Goal: Participate in discussion

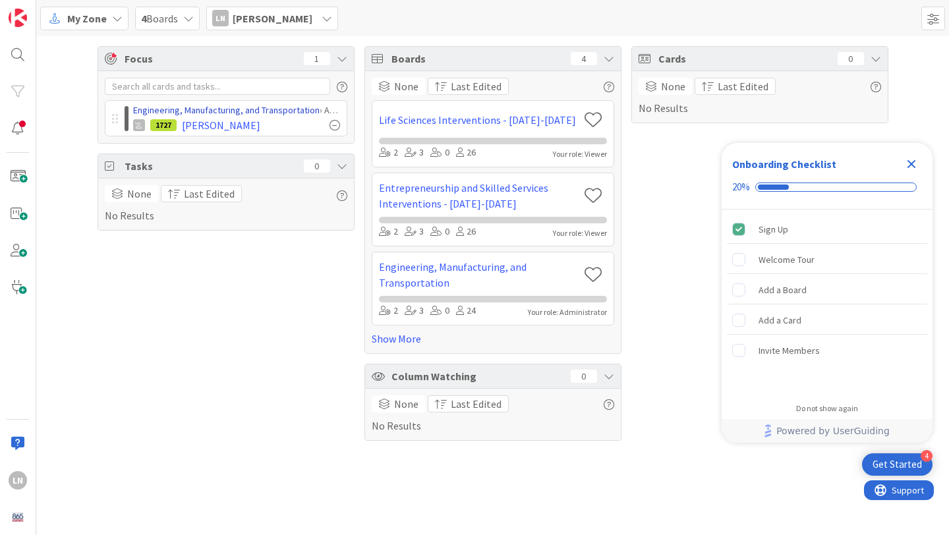
click at [269, 115] on link "Engineering, Manufacturing, and Transportation" at bounding box center [226, 110] width 186 height 12
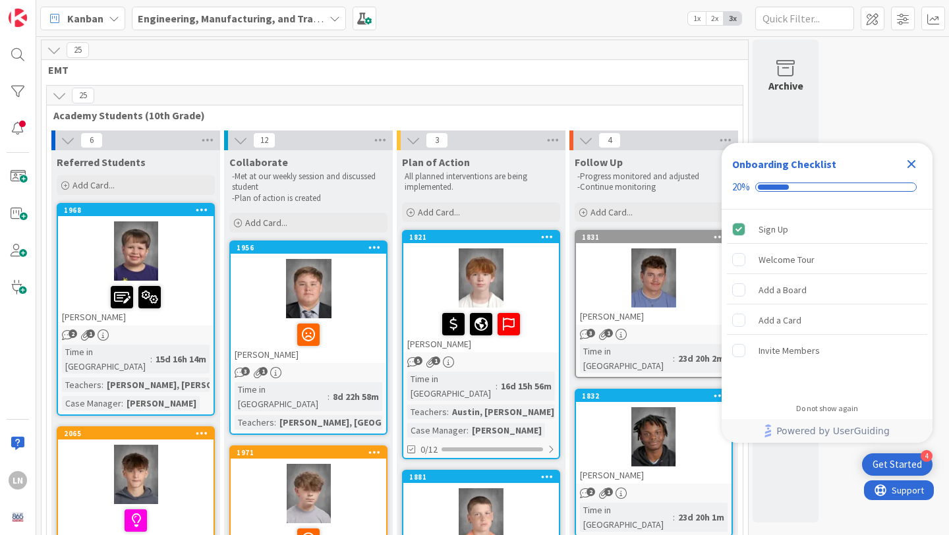
click at [913, 163] on icon "Close Checklist" at bounding box center [911, 164] width 9 height 9
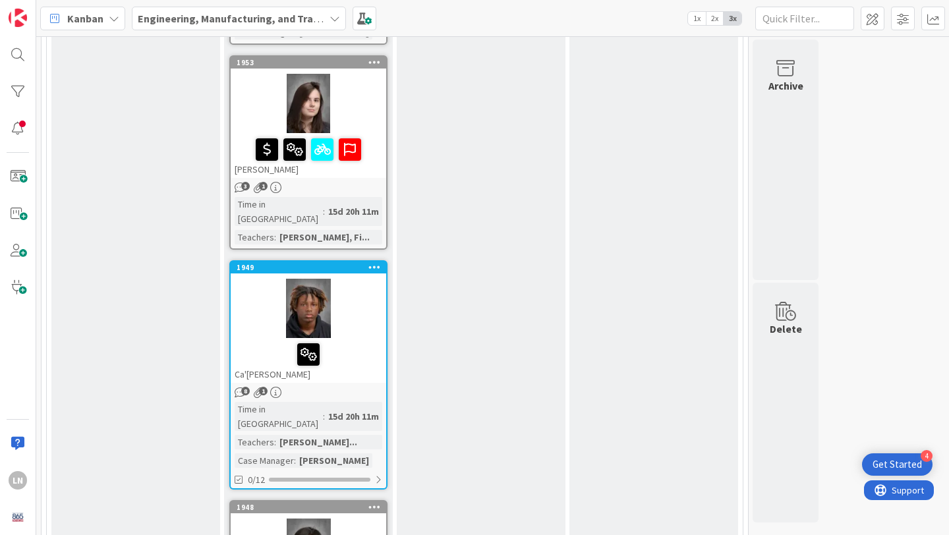
scroll to position [1436, 0]
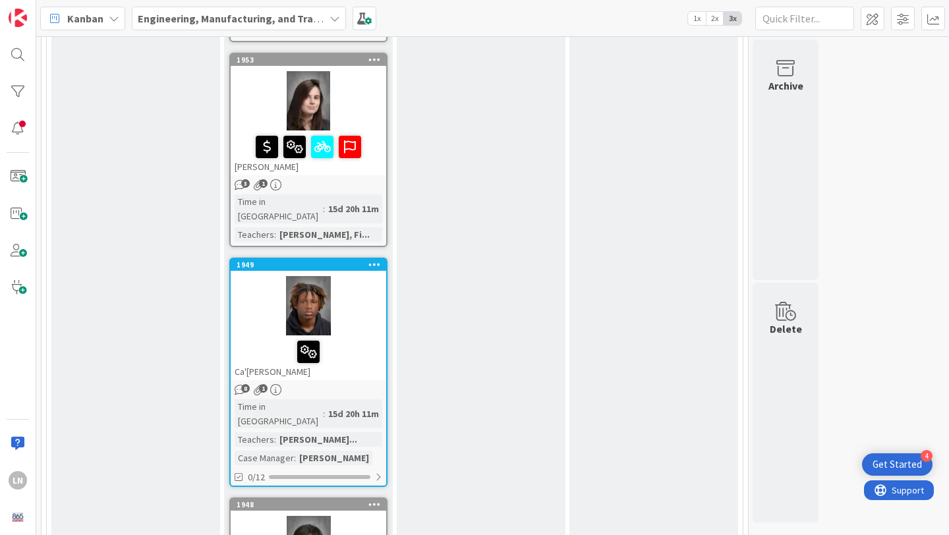
click at [365, 276] on div at bounding box center [309, 305] width 156 height 59
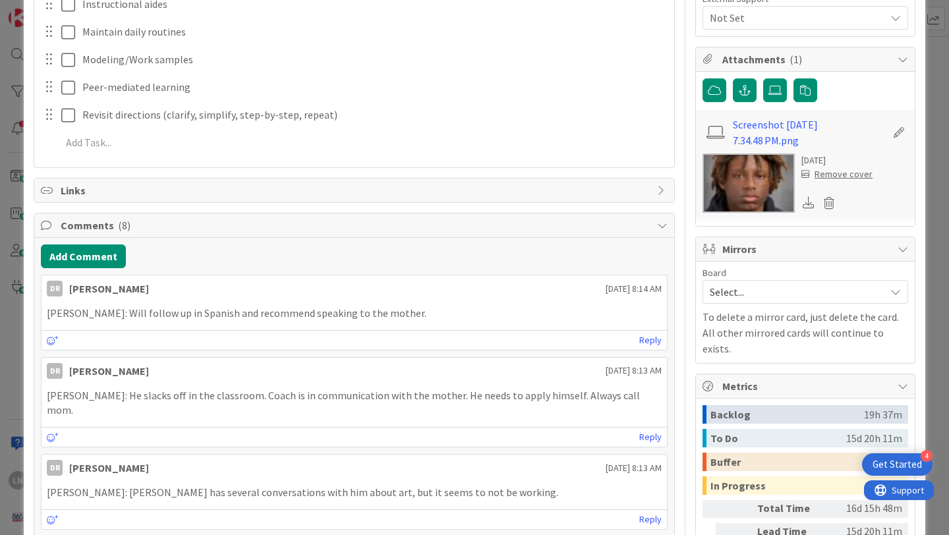
scroll to position [502, 0]
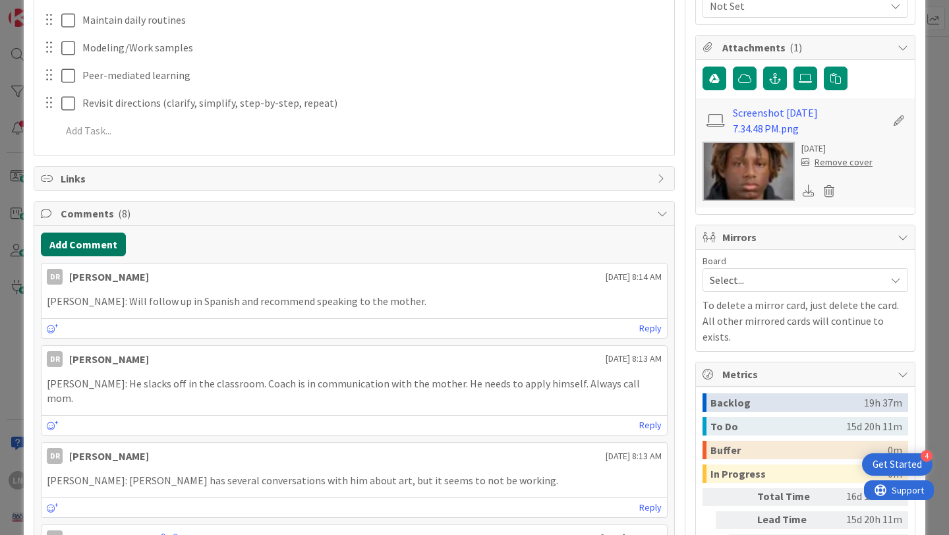
click at [96, 246] on button "Add Comment" at bounding box center [83, 245] width 85 height 24
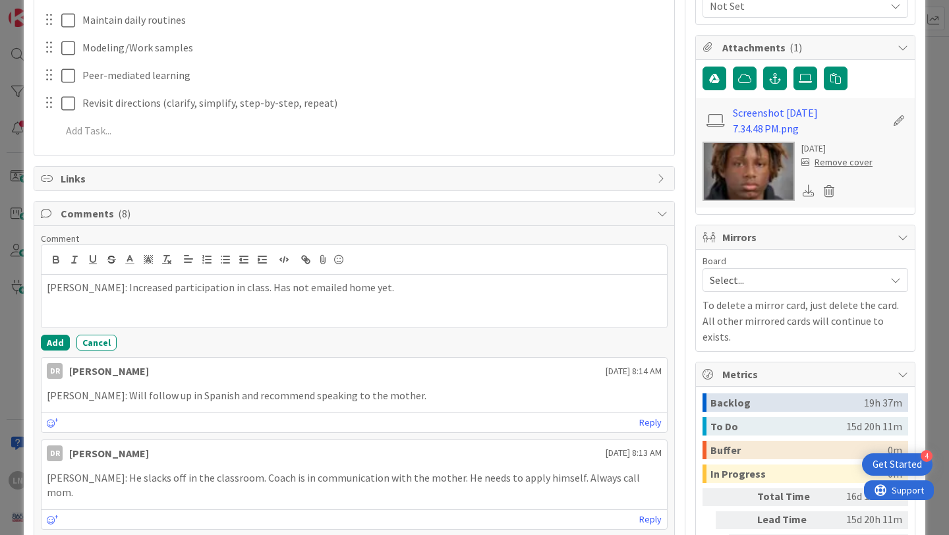
click at [229, 287] on p "[PERSON_NAME]: Increased participation in class. Has not emailed home yet." at bounding box center [354, 287] width 615 height 15
click at [60, 343] on button "Add" at bounding box center [55, 343] width 29 height 16
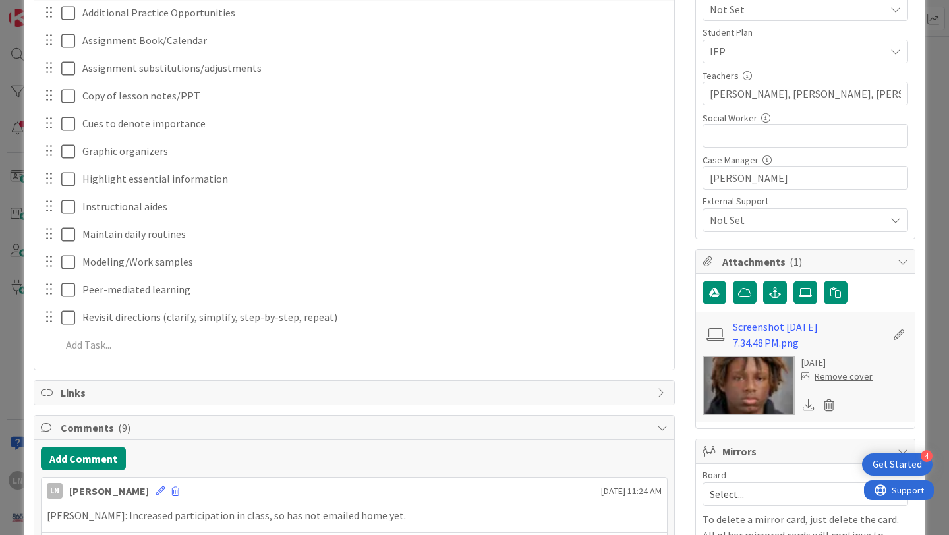
scroll to position [0, 0]
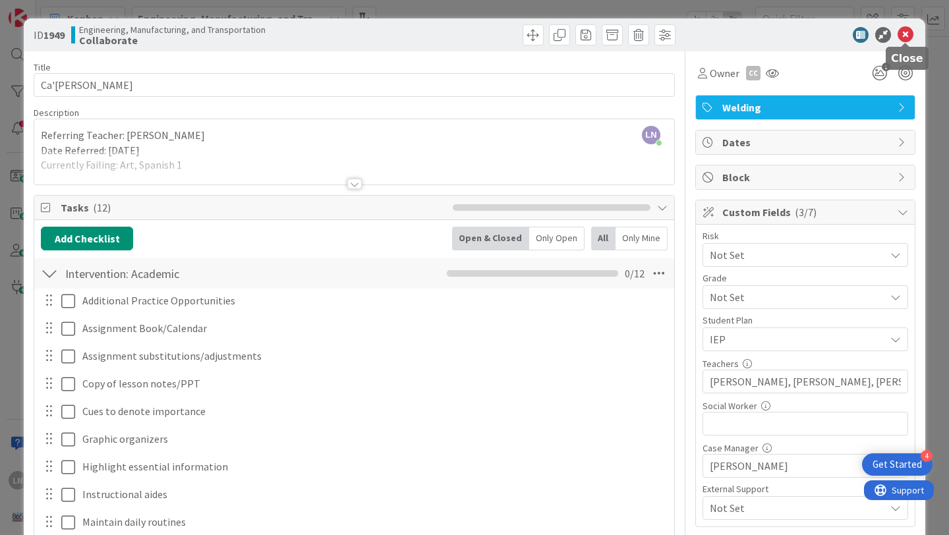
click at [907, 35] on icon at bounding box center [906, 35] width 16 height 16
